Goal: Navigation & Orientation: Find specific page/section

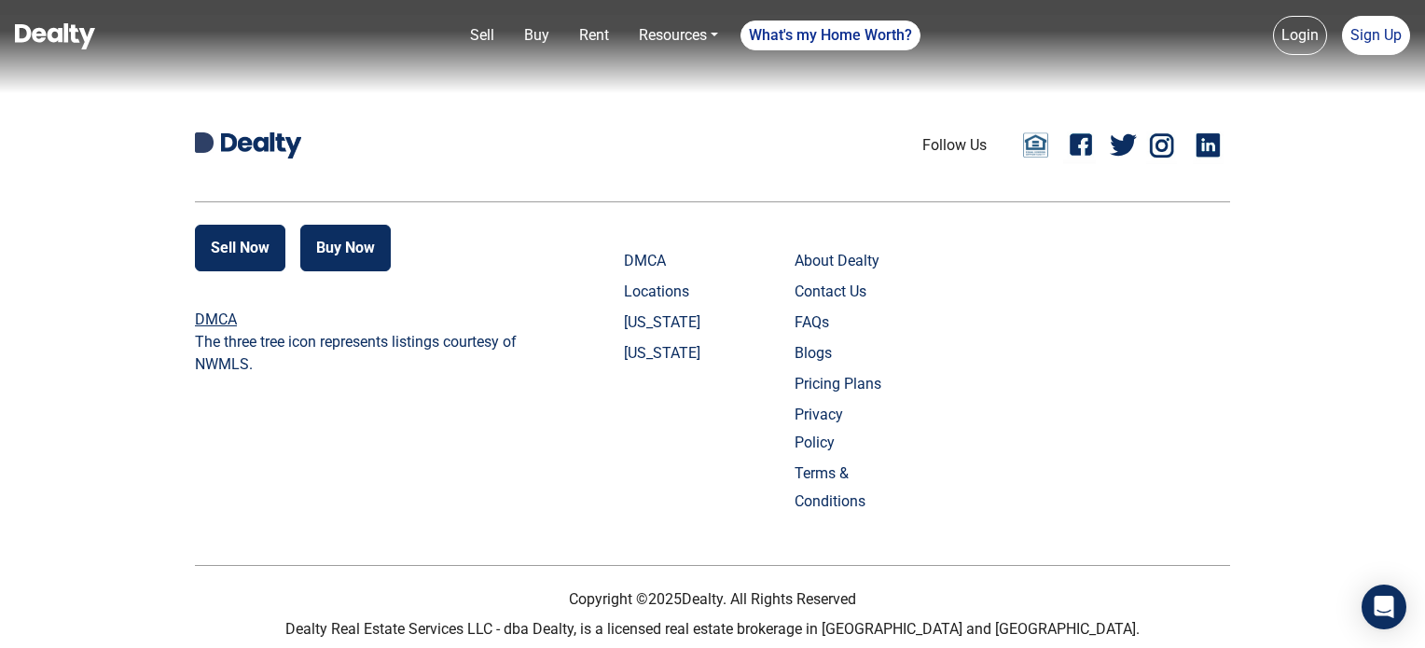
scroll to position [4369, 0]
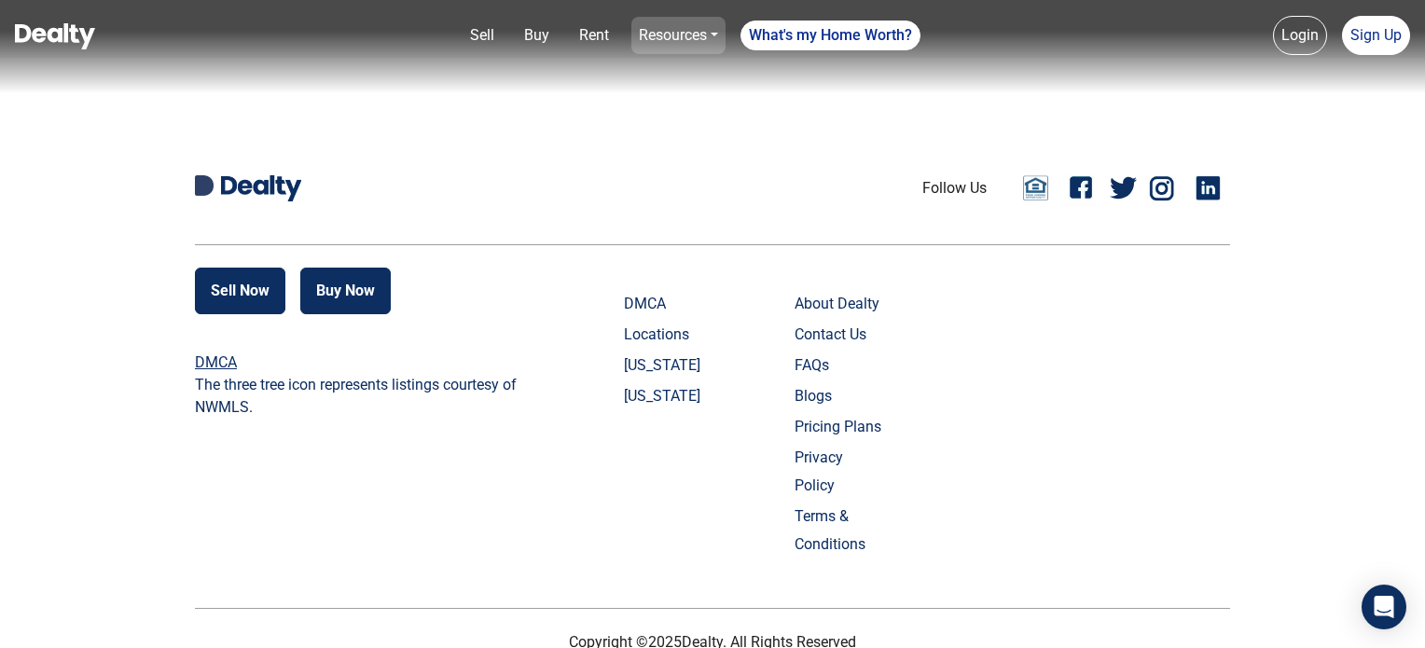
click at [697, 29] on link "Resources" at bounding box center [678, 35] width 94 height 37
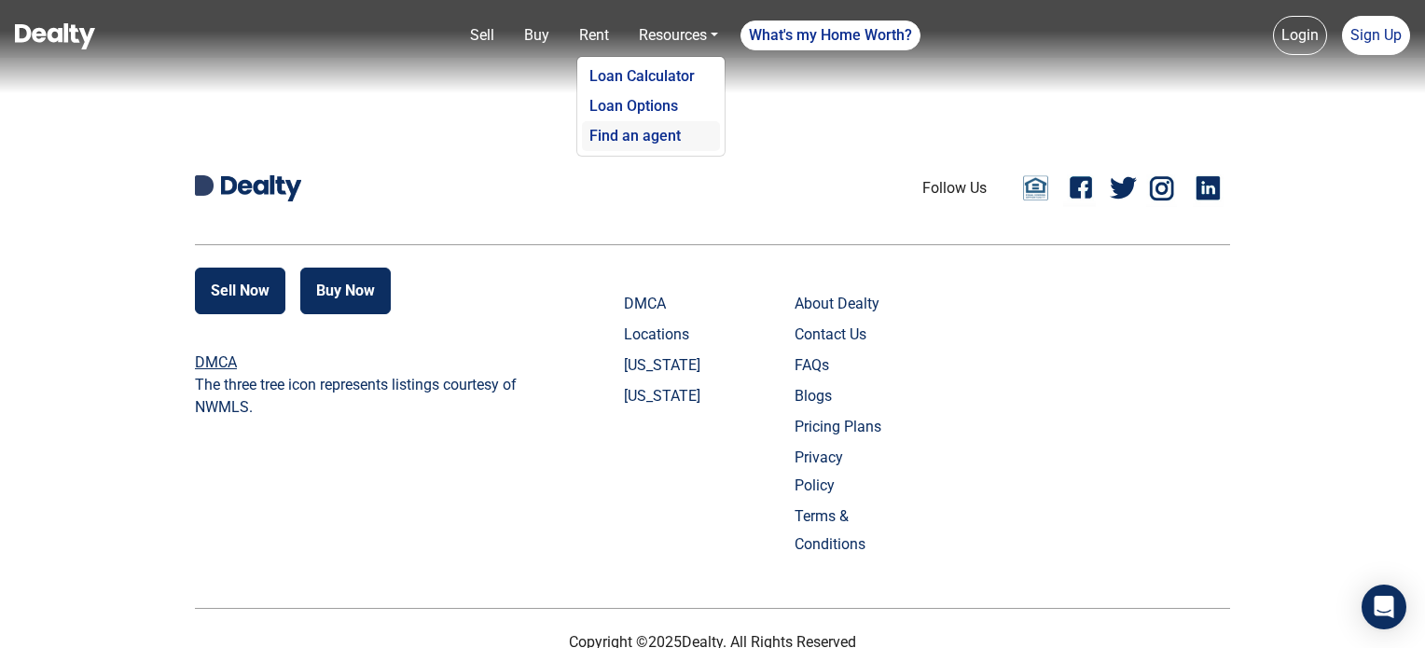
click at [669, 132] on link "Find an agent" at bounding box center [651, 136] width 138 height 30
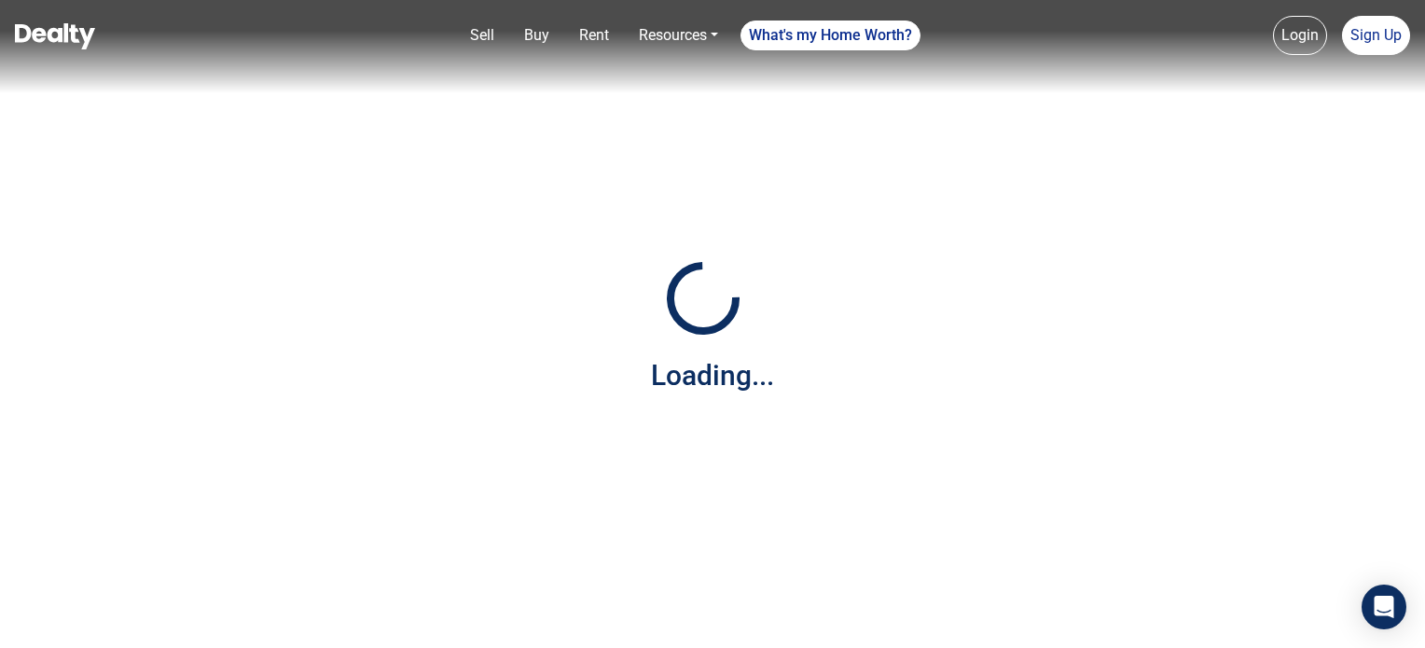
scroll to position [4369, 0]
